Goal: Transaction & Acquisition: Purchase product/service

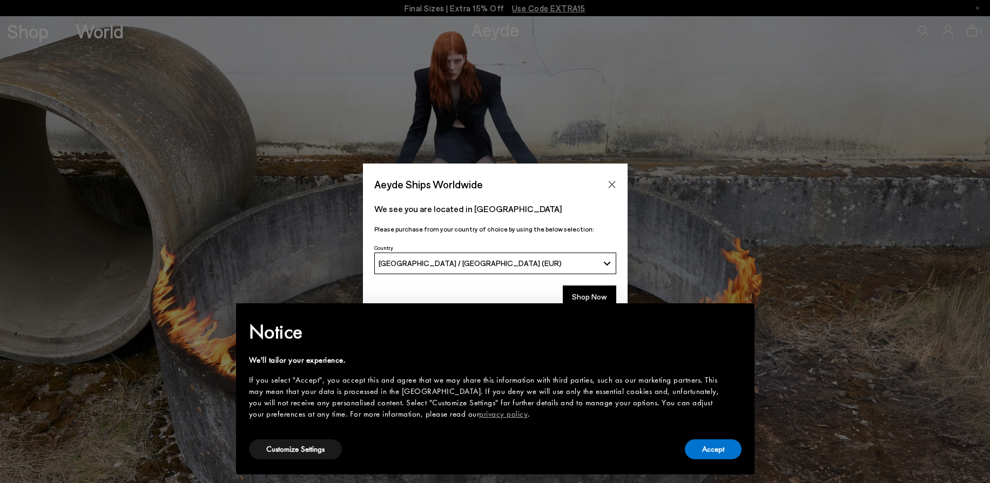
click at [574, 296] on div "× Notice We'll tailor your experience. If you select "Accept", you accept this …" at bounding box center [495, 389] width 536 height 188
click at [714, 456] on button "Accept" at bounding box center [713, 449] width 57 height 20
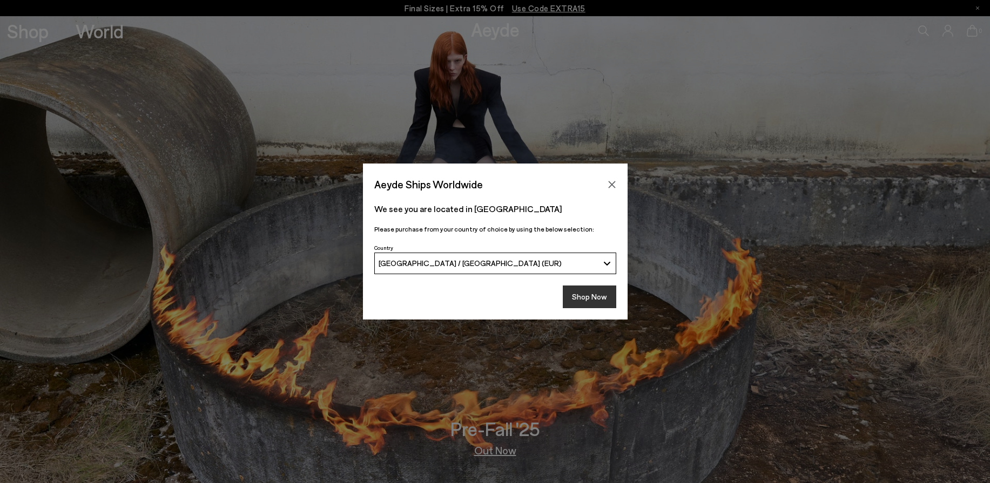
click at [594, 296] on button "Shop Now" at bounding box center [589, 297] width 53 height 23
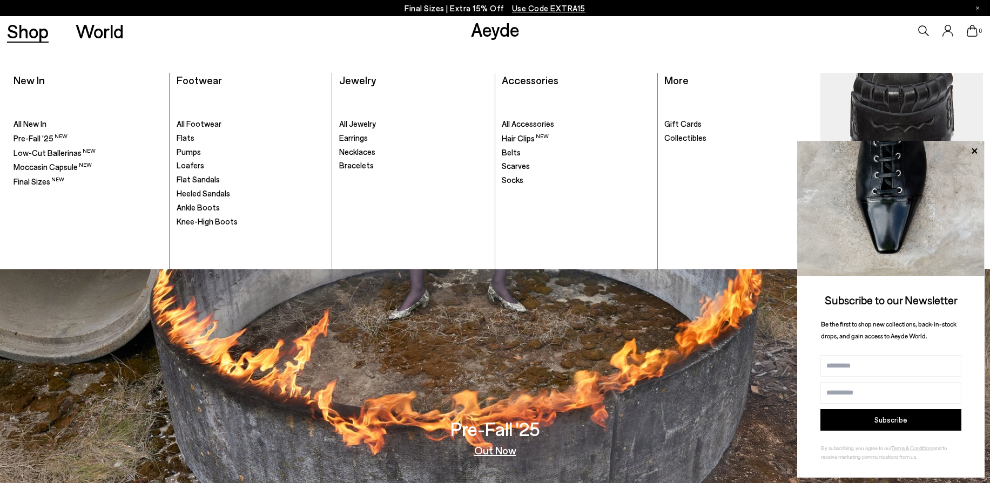
click at [28, 29] on link "Shop" at bounding box center [28, 31] width 42 height 19
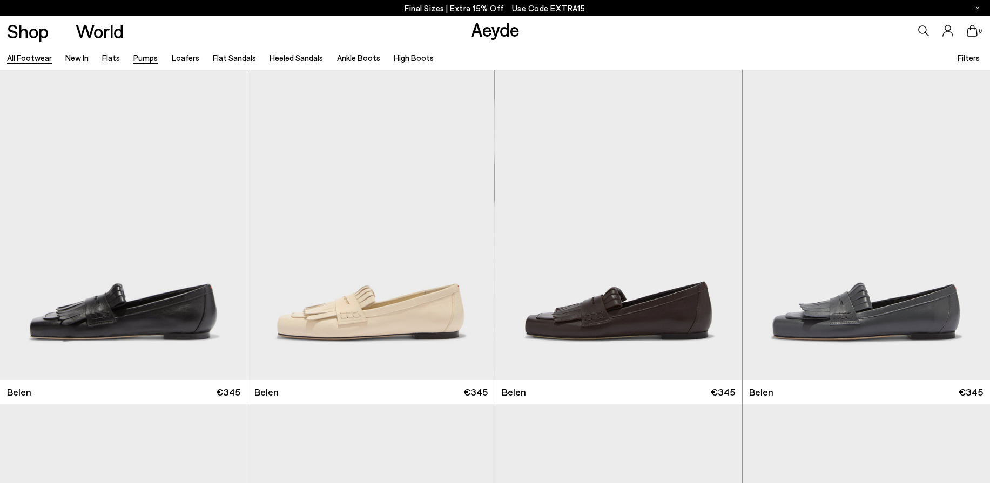
click at [141, 58] on link "Pumps" at bounding box center [145, 58] width 24 height 10
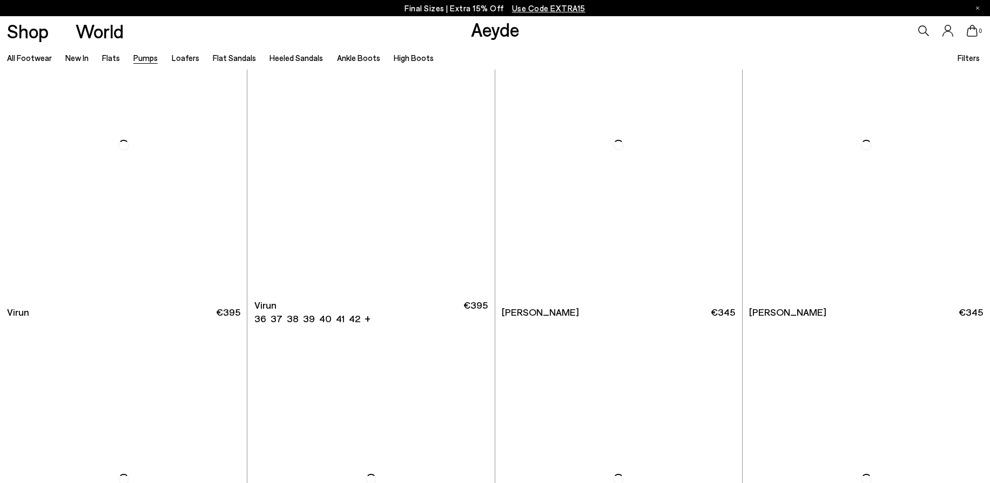
scroll to position [87, 0]
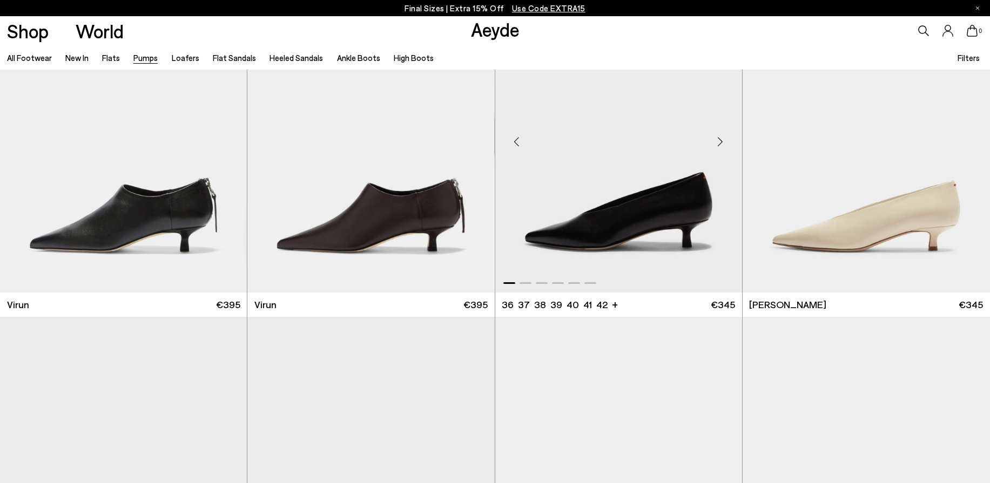
click at [633, 219] on img "1 / 6" at bounding box center [618, 137] width 247 height 310
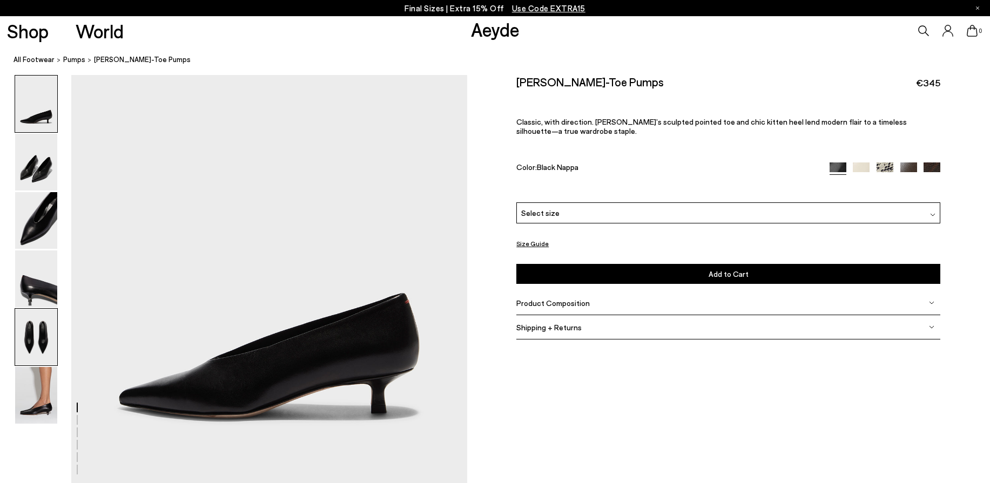
click at [33, 327] on img at bounding box center [36, 337] width 42 height 57
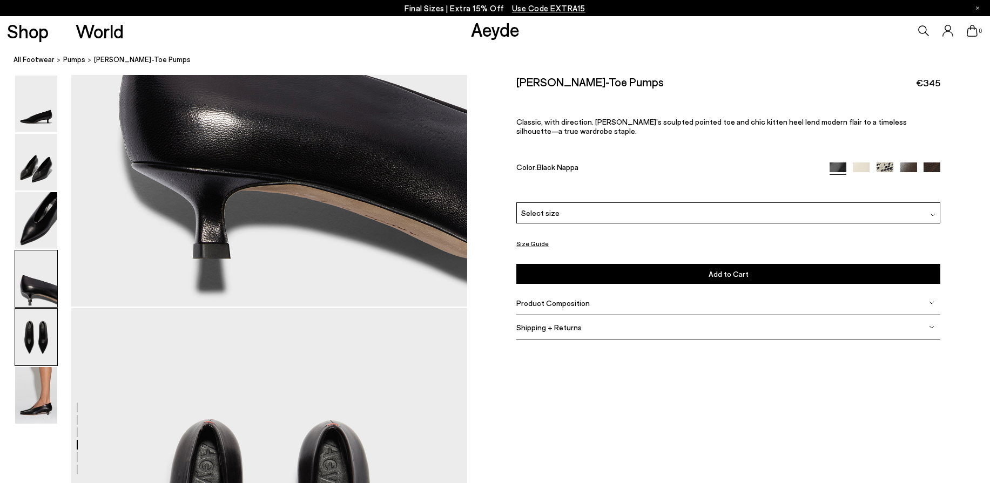
scroll to position [1998, 0]
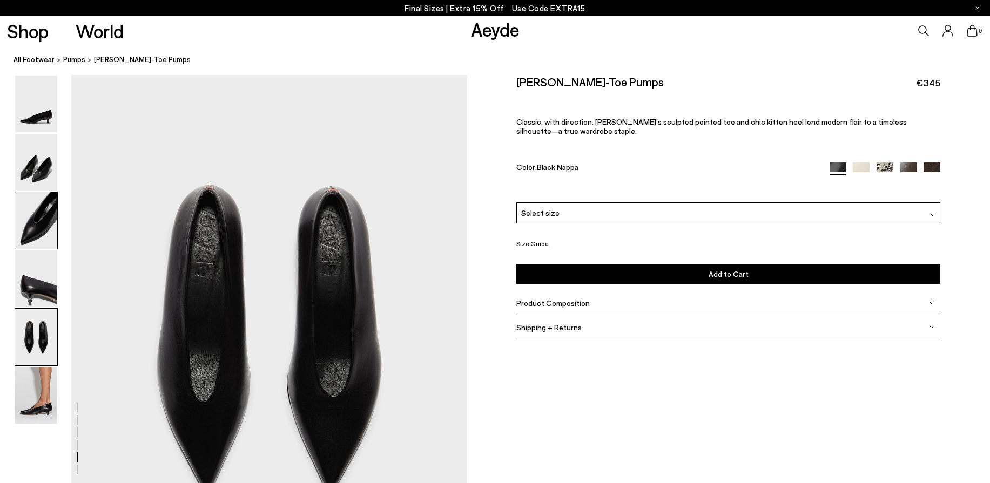
click at [47, 217] on img at bounding box center [36, 220] width 42 height 57
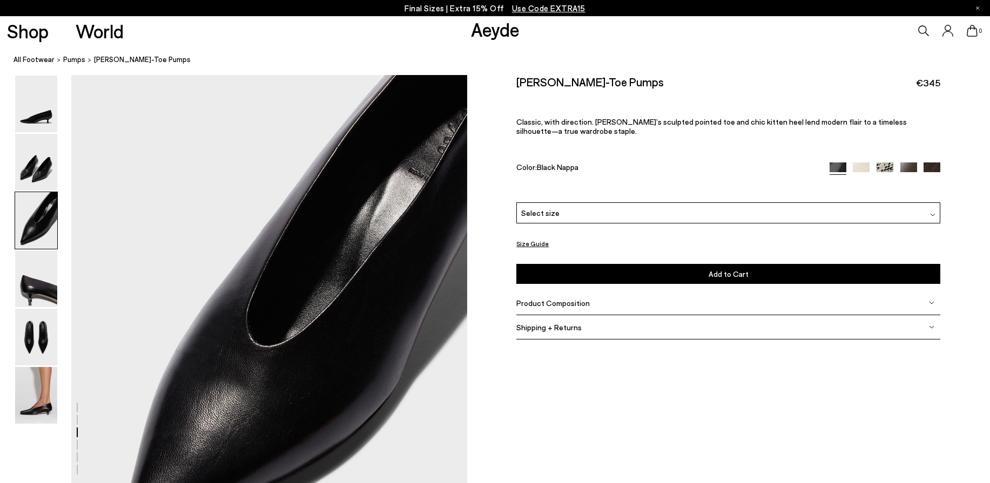
scroll to position [940, 0]
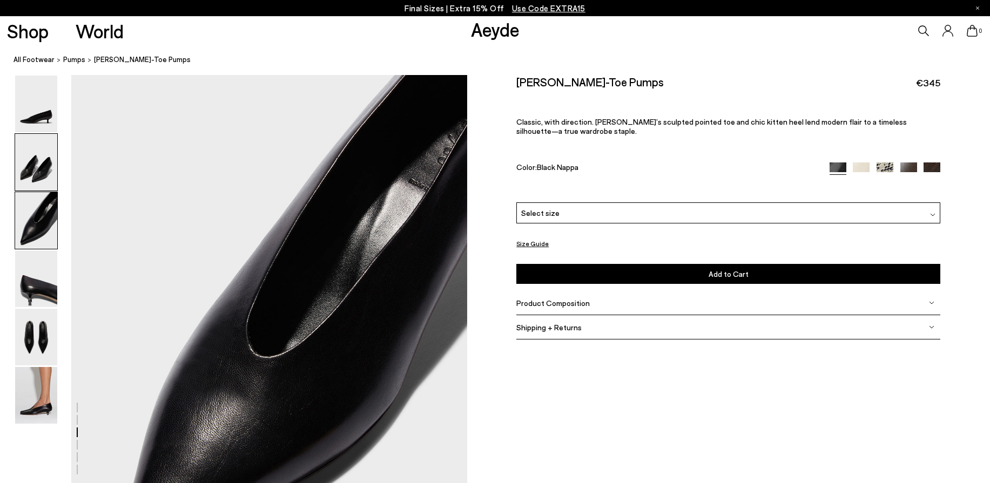
click at [47, 173] on img at bounding box center [36, 162] width 42 height 57
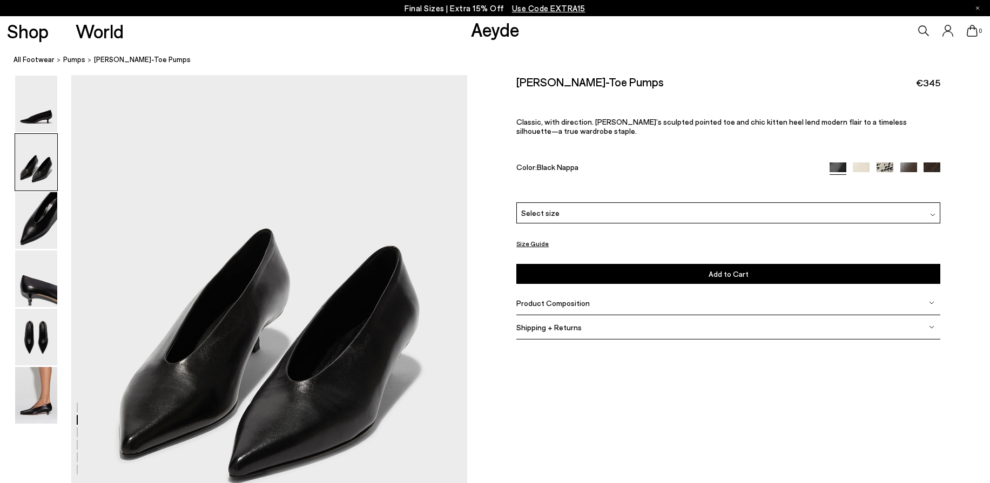
scroll to position [411, 0]
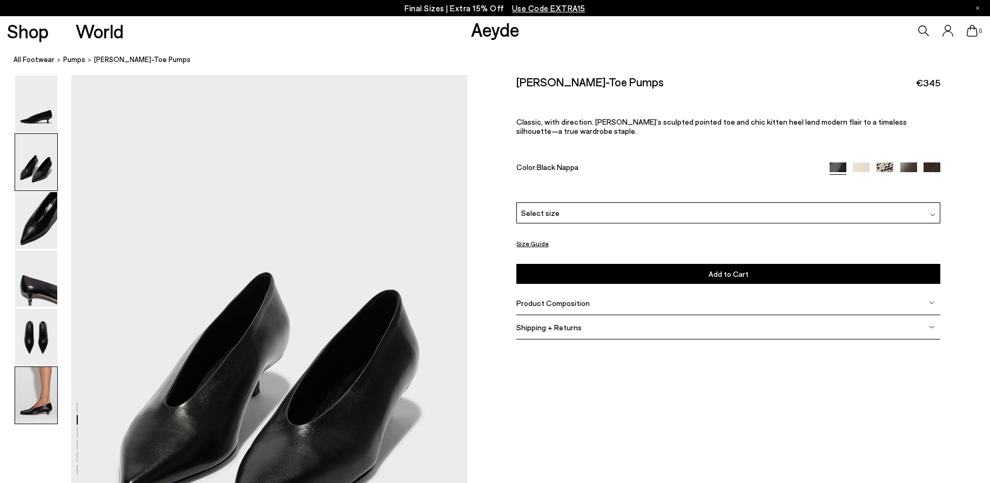
click at [53, 395] on img at bounding box center [36, 395] width 42 height 57
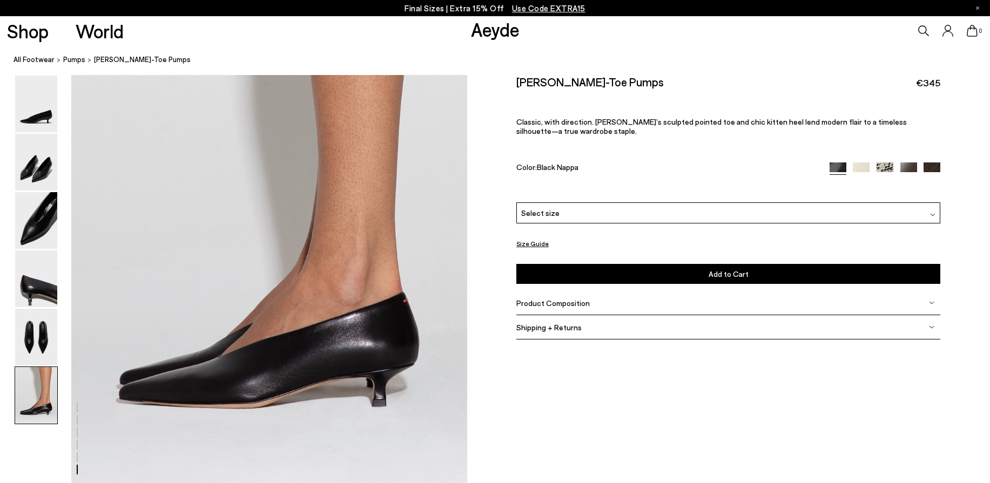
scroll to position [2646, 0]
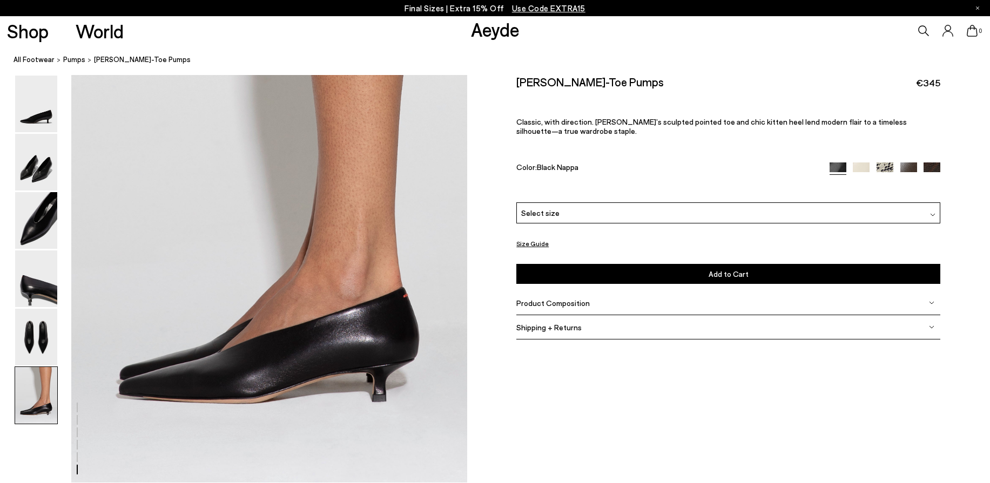
click at [885, 170] on img at bounding box center [884, 171] width 17 height 17
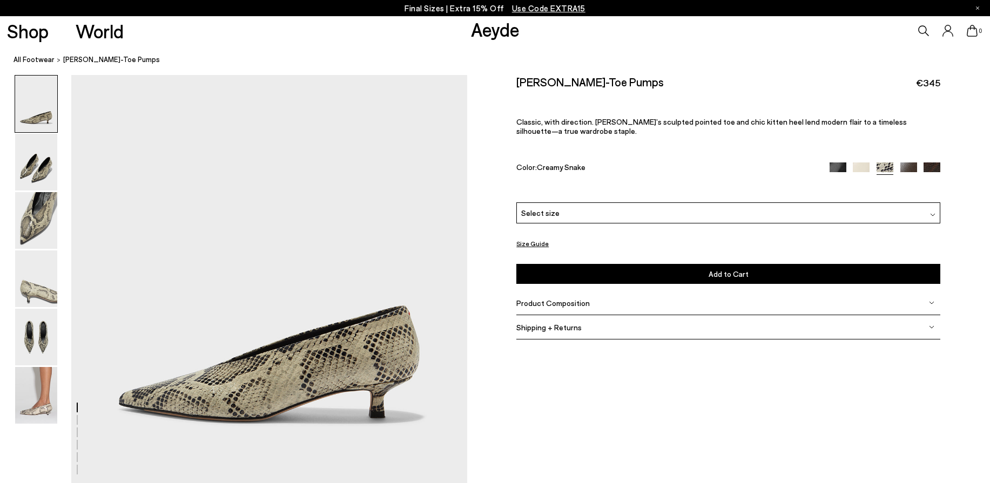
click at [855, 169] on img at bounding box center [861, 171] width 17 height 17
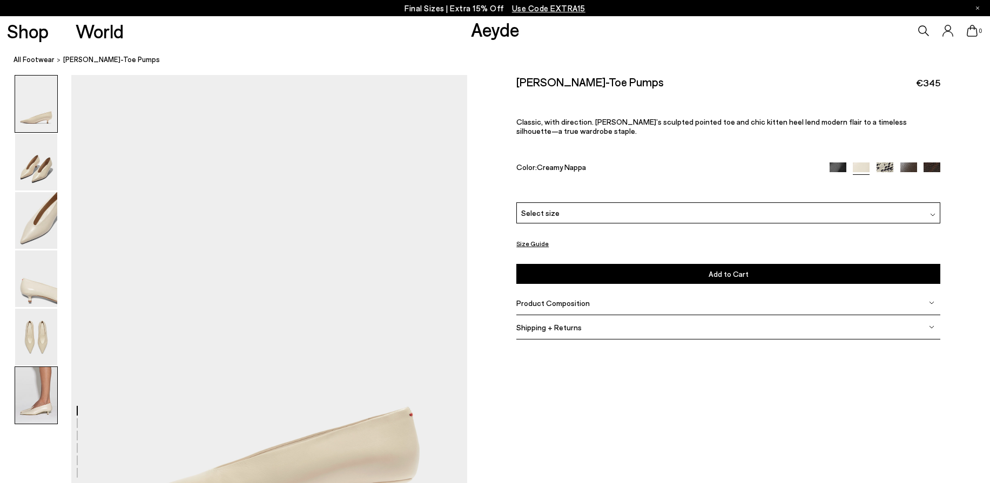
click at [24, 400] on img at bounding box center [36, 395] width 42 height 57
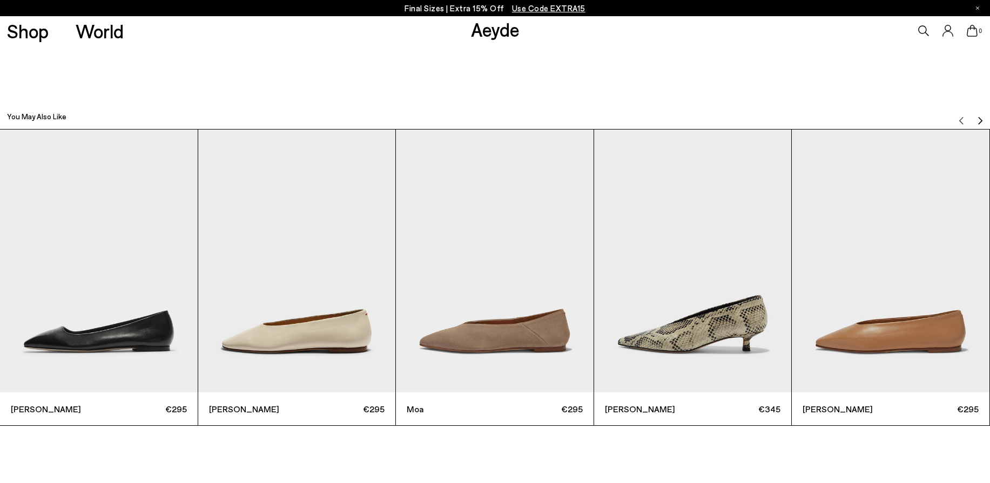
scroll to position [3201, 0]
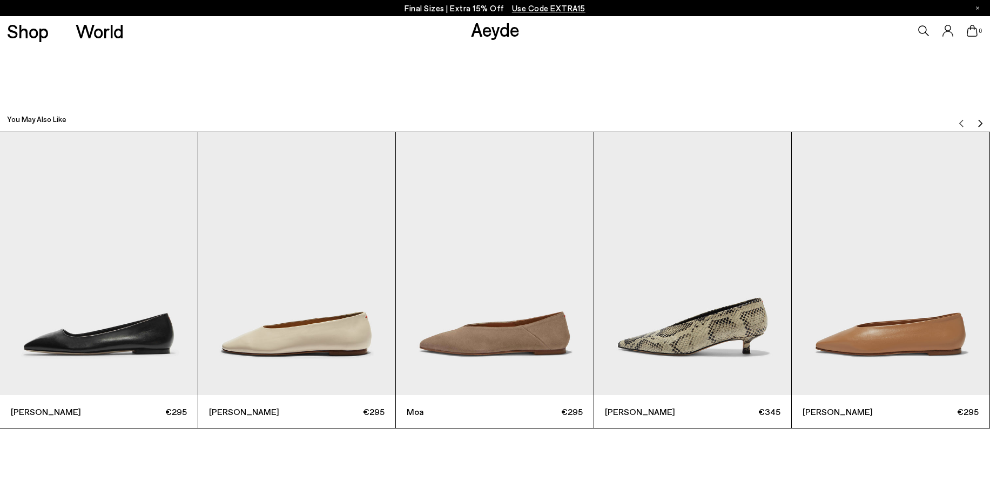
click at [733, 330] on img "4 / 6" at bounding box center [693, 263] width 198 height 263
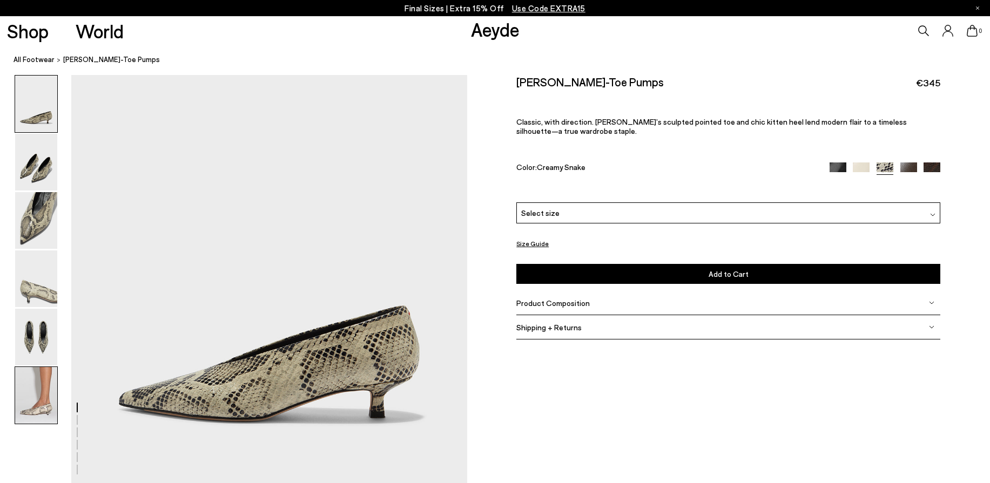
click at [44, 400] on img at bounding box center [36, 395] width 42 height 57
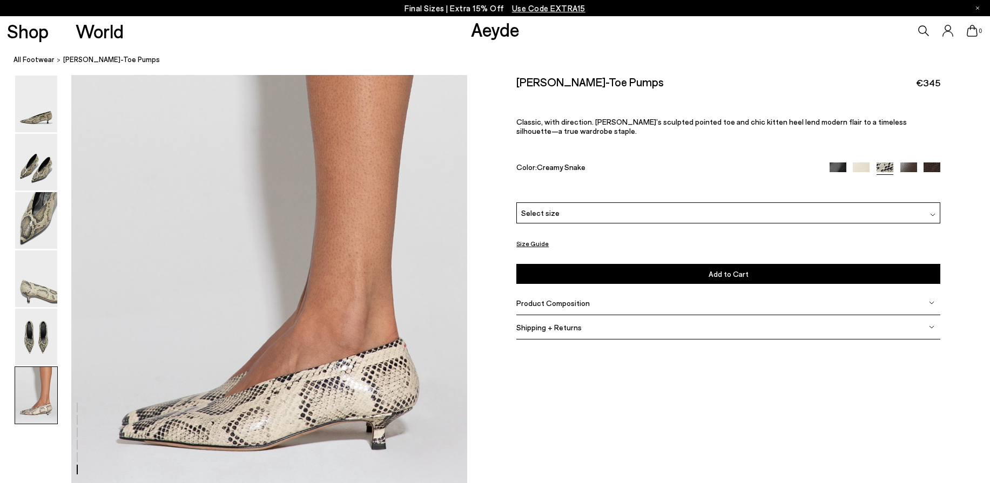
scroll to position [2601, 0]
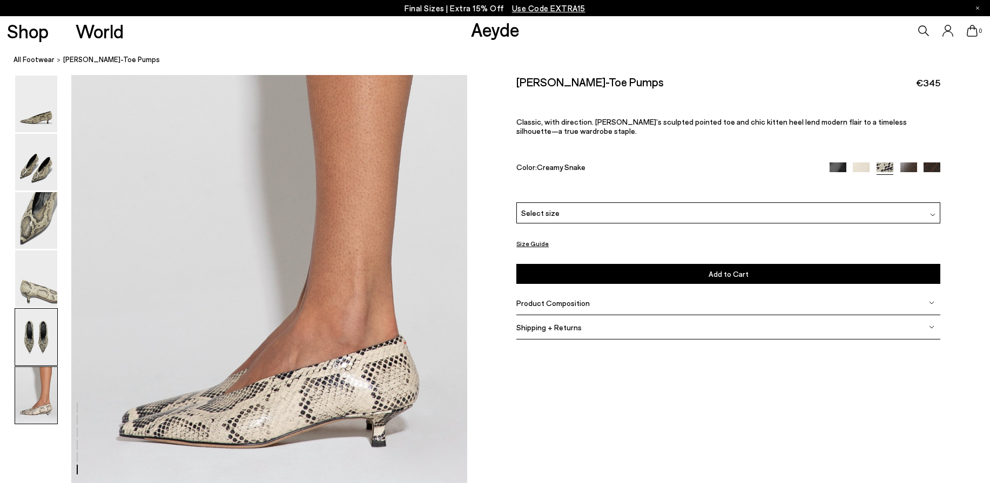
click at [50, 338] on img at bounding box center [36, 337] width 42 height 57
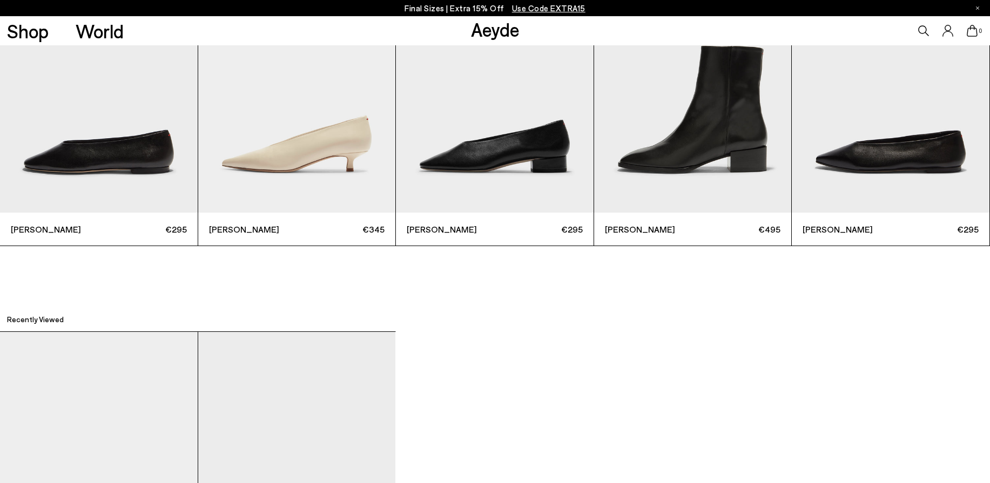
scroll to position [3266, 0]
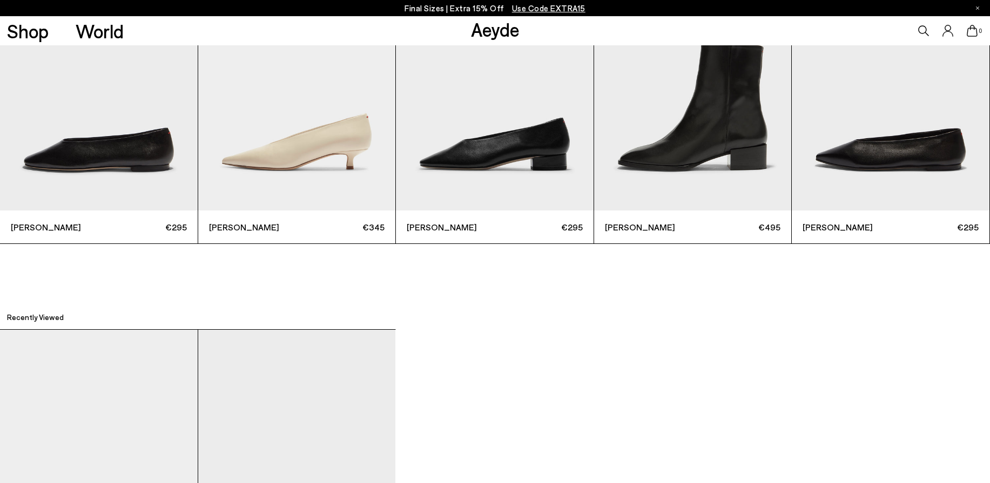
click at [510, 152] on img "3 / 6" at bounding box center [495, 79] width 198 height 263
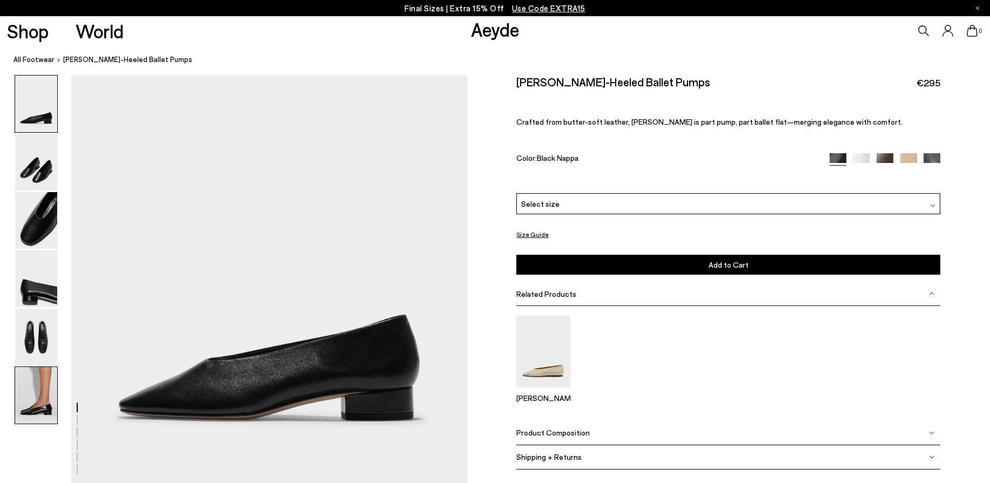
click at [36, 401] on img at bounding box center [36, 395] width 42 height 57
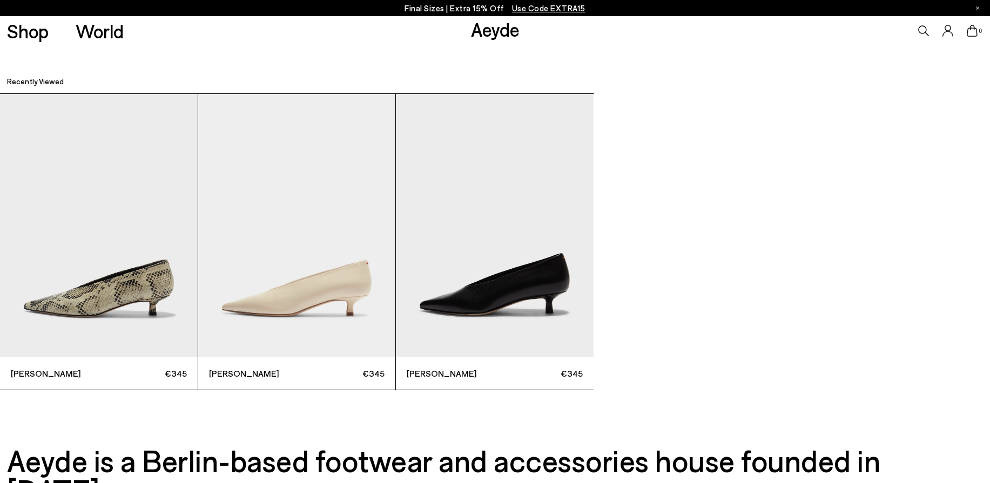
scroll to position [3507, 0]
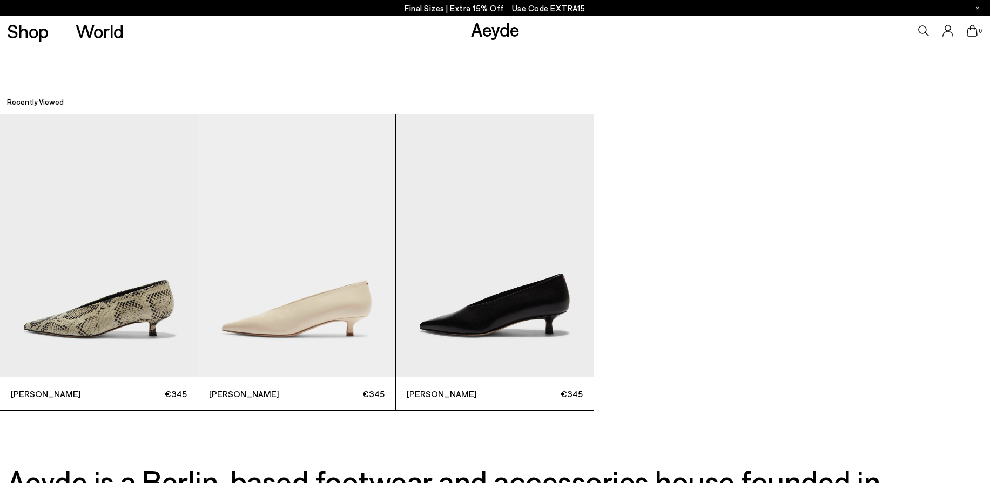
scroll to position [3482, 0]
